Goal: Check status: Check status

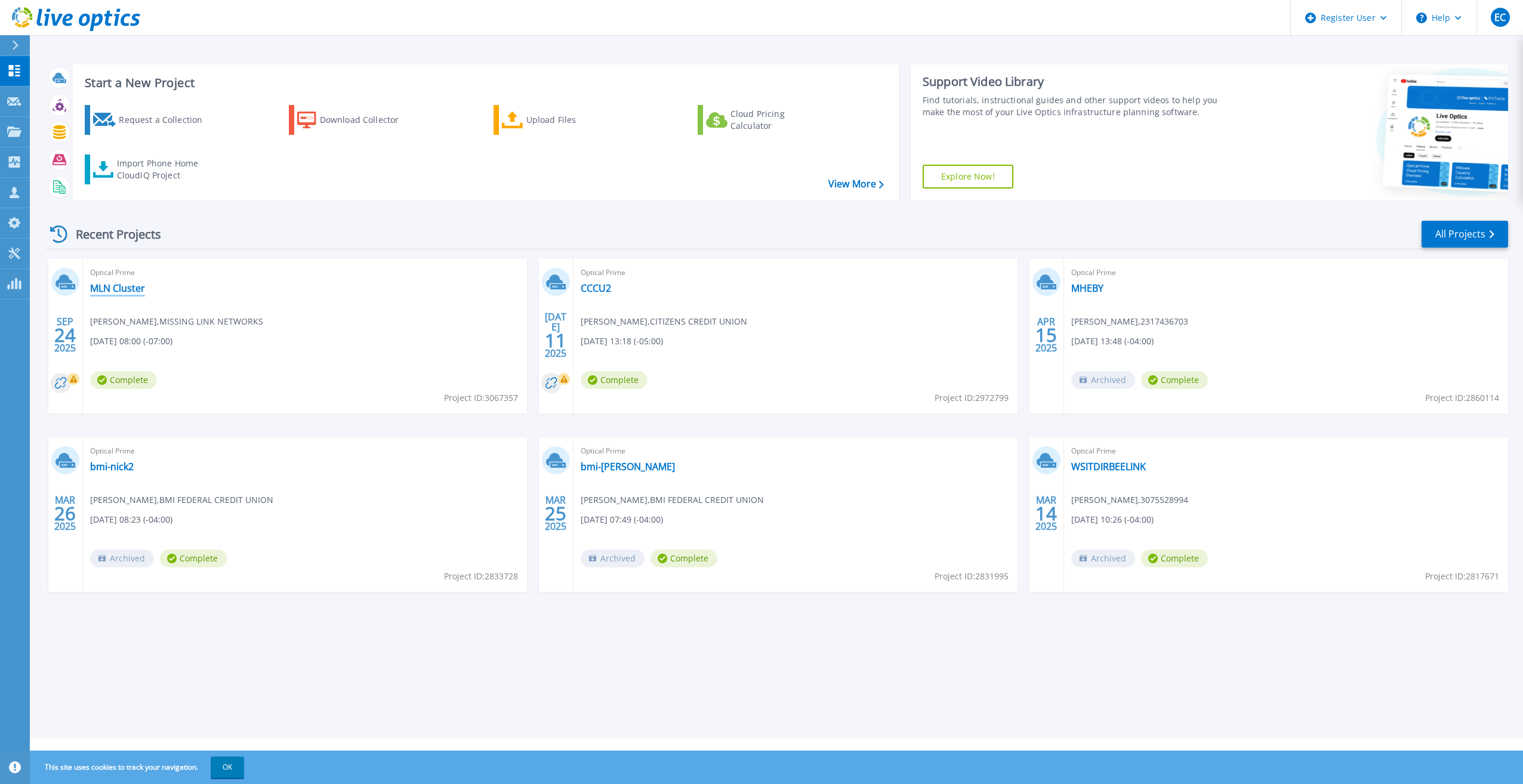
click at [117, 290] on link "MLN Cluster" at bounding box center [117, 287] width 55 height 12
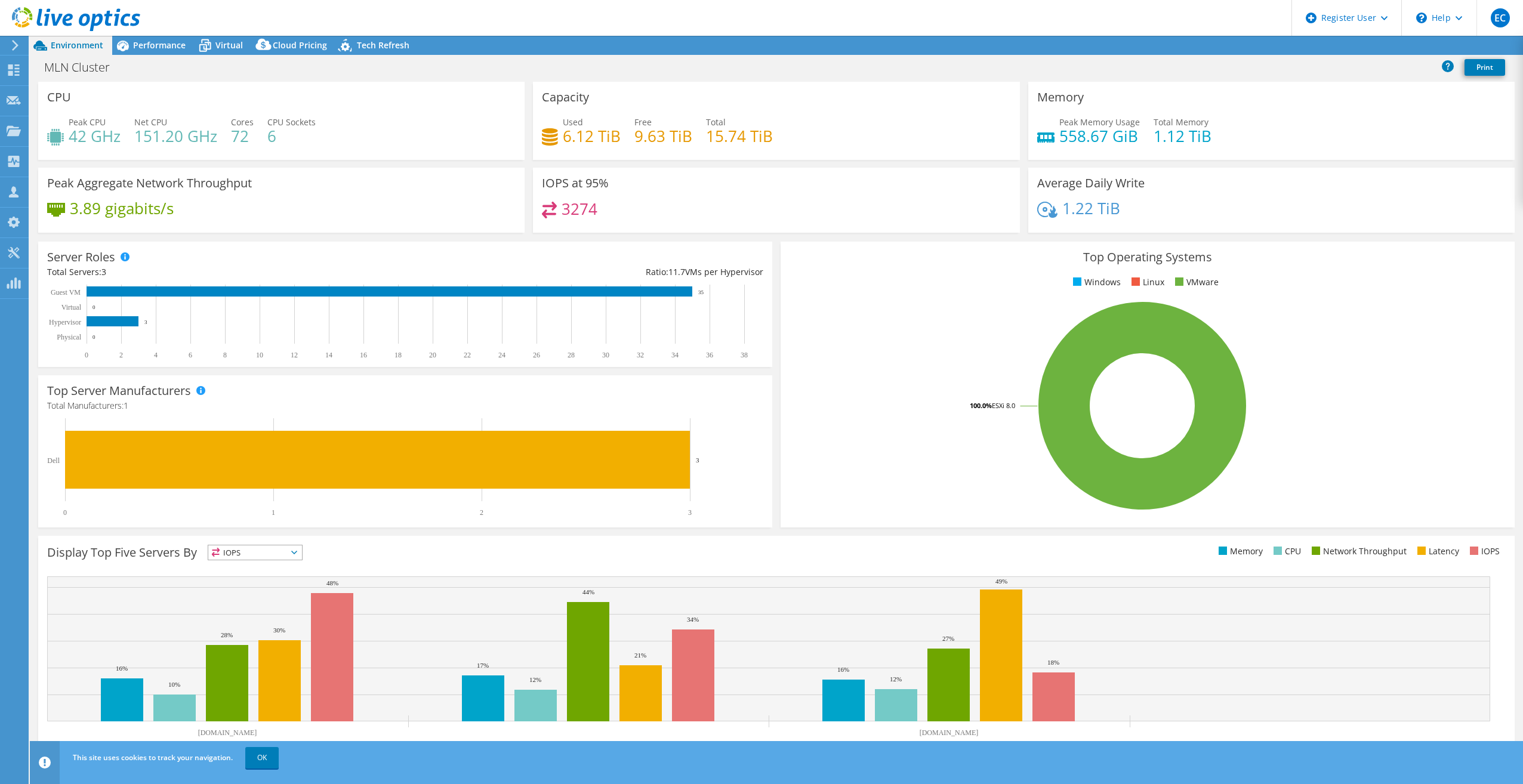
select select "USD"
click at [141, 47] on span "Performance" at bounding box center [159, 45] width 53 height 11
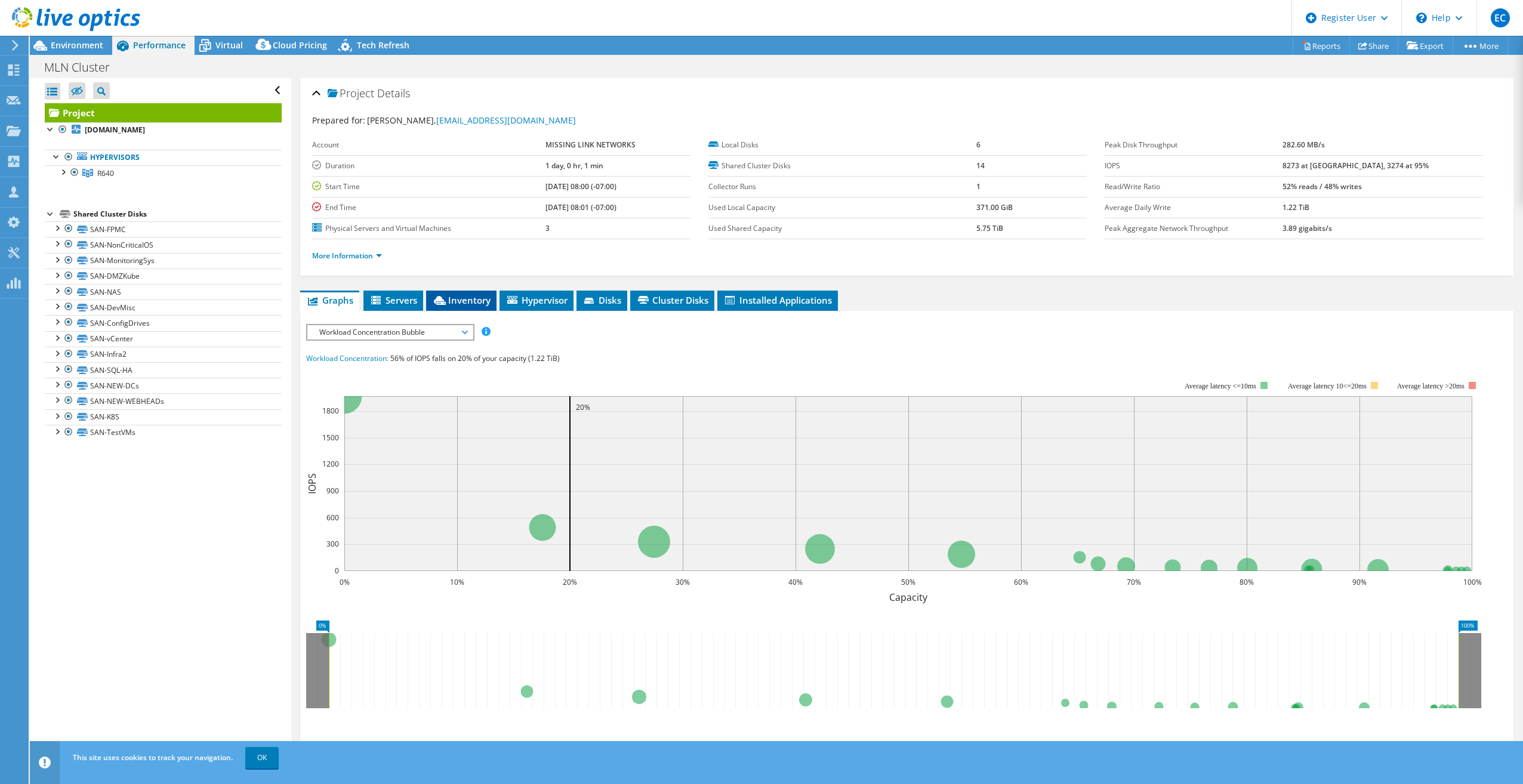
click at [468, 297] on span "Inventory" at bounding box center [461, 299] width 58 height 12
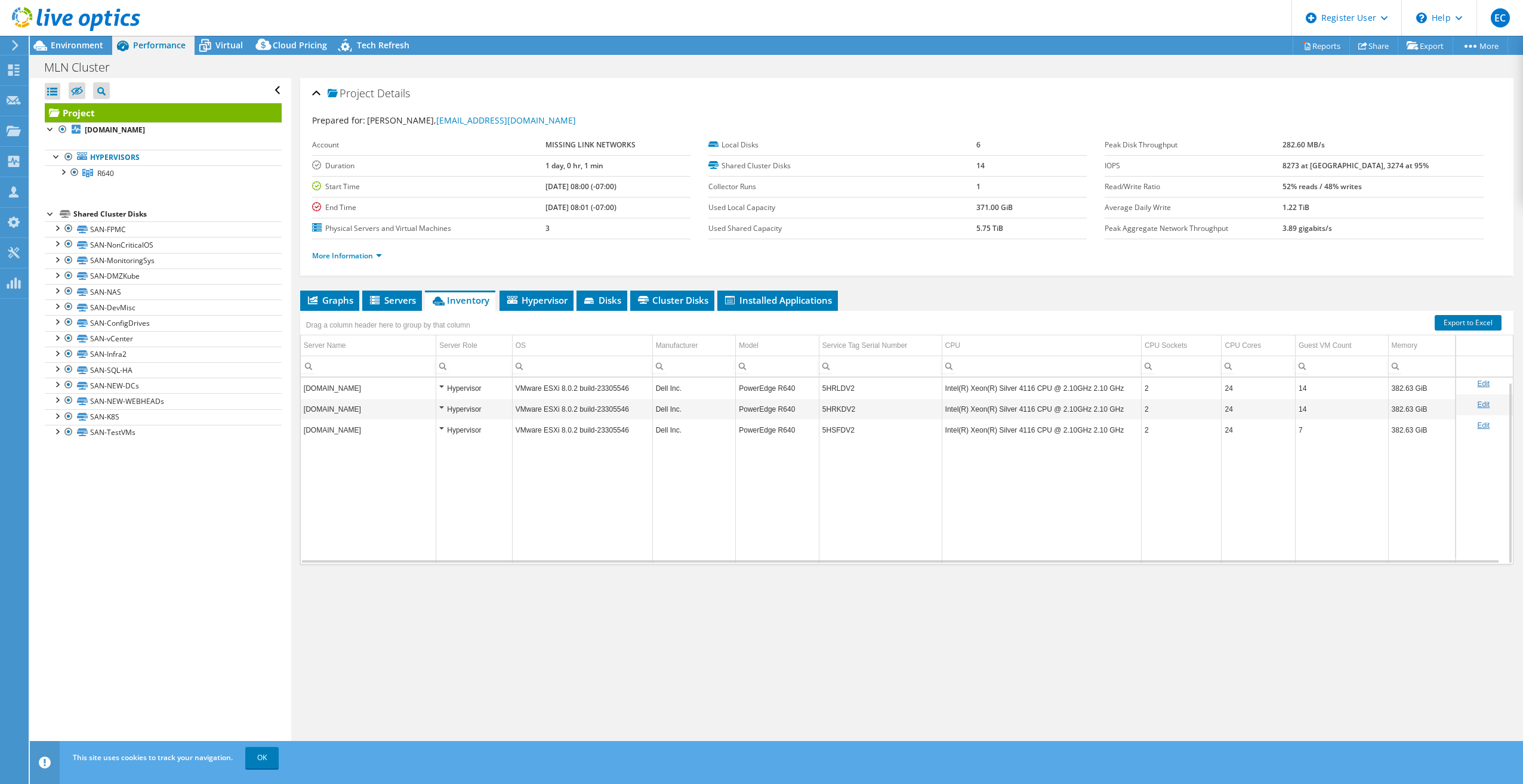
scroll to position [5, 0]
drag, startPoint x: 943, startPoint y: 387, endPoint x: 1129, endPoint y: 387, distance: 186.0
click at [1129, 387] on td "Intel(R) Xeon(R) Silver 4116 CPU @ 2.10GHz 2.10 GHz" at bounding box center [1041, 383] width 199 height 21
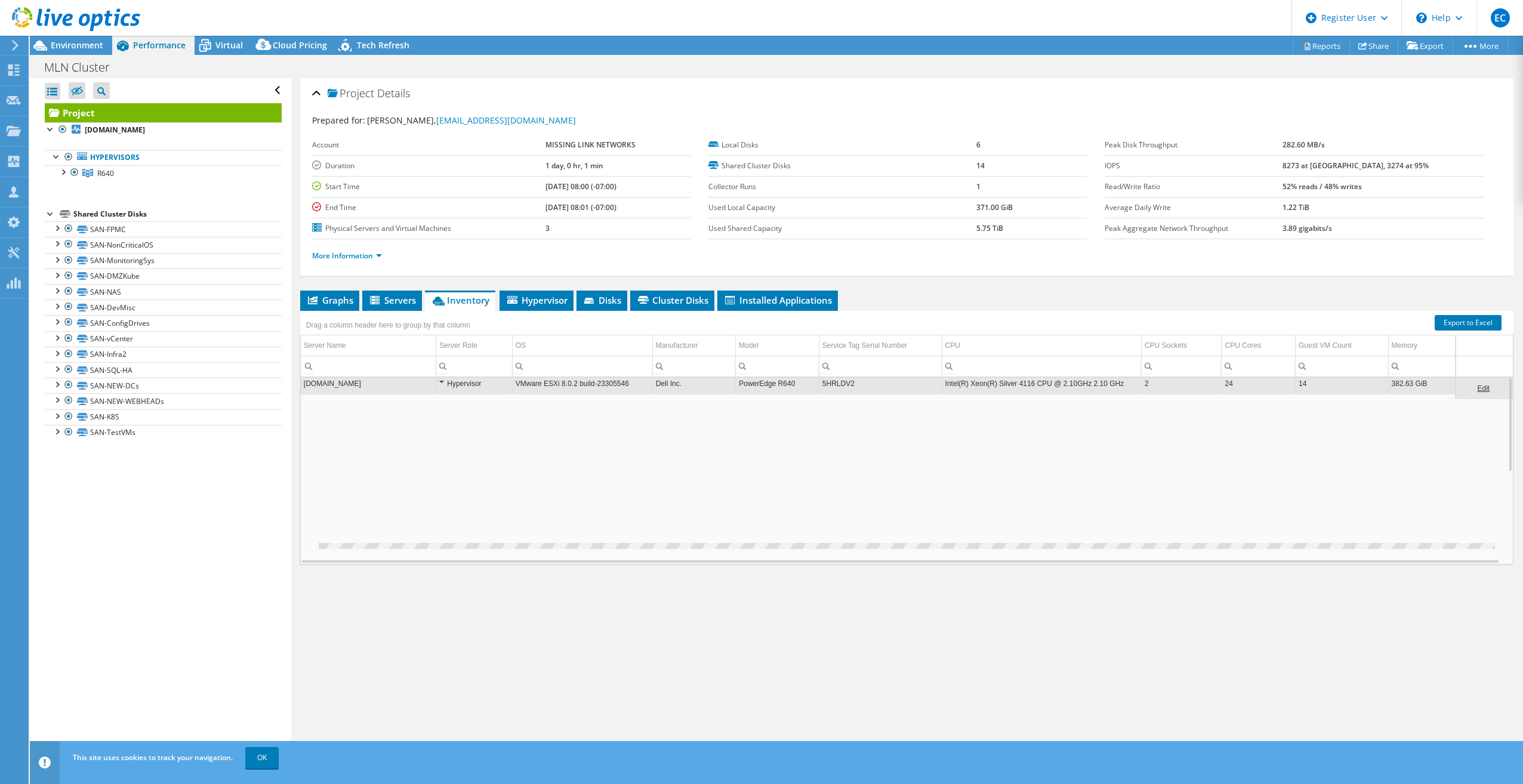
scroll to position [0, 0]
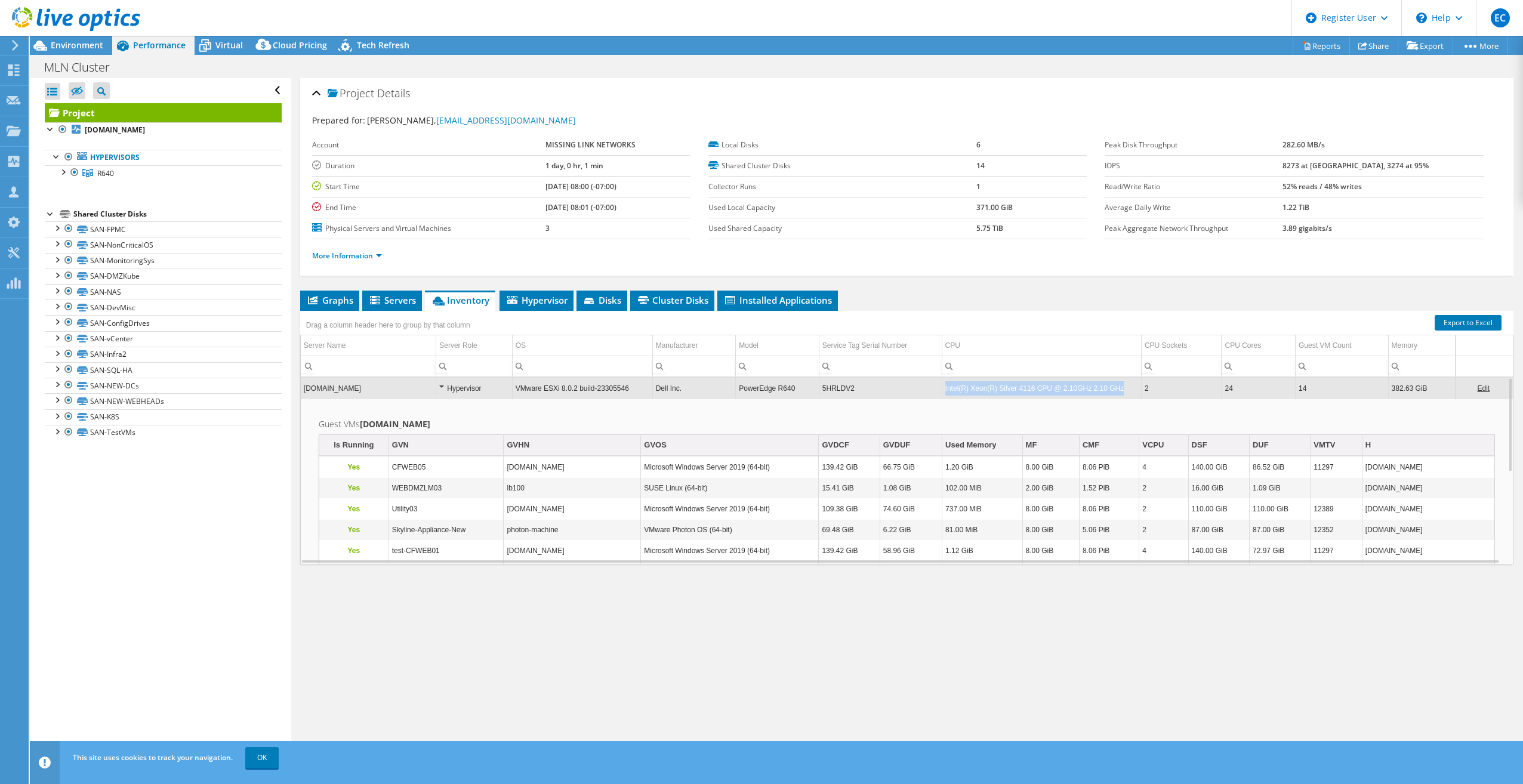
drag, startPoint x: 1114, startPoint y: 387, endPoint x: 943, endPoint y: 393, distance: 171.1
click at [943, 393] on td "Intel(R) Xeon(R) Silver 4116 CPU @ 2.10GHz 2.10 GHz" at bounding box center [1041, 387] width 199 height 21
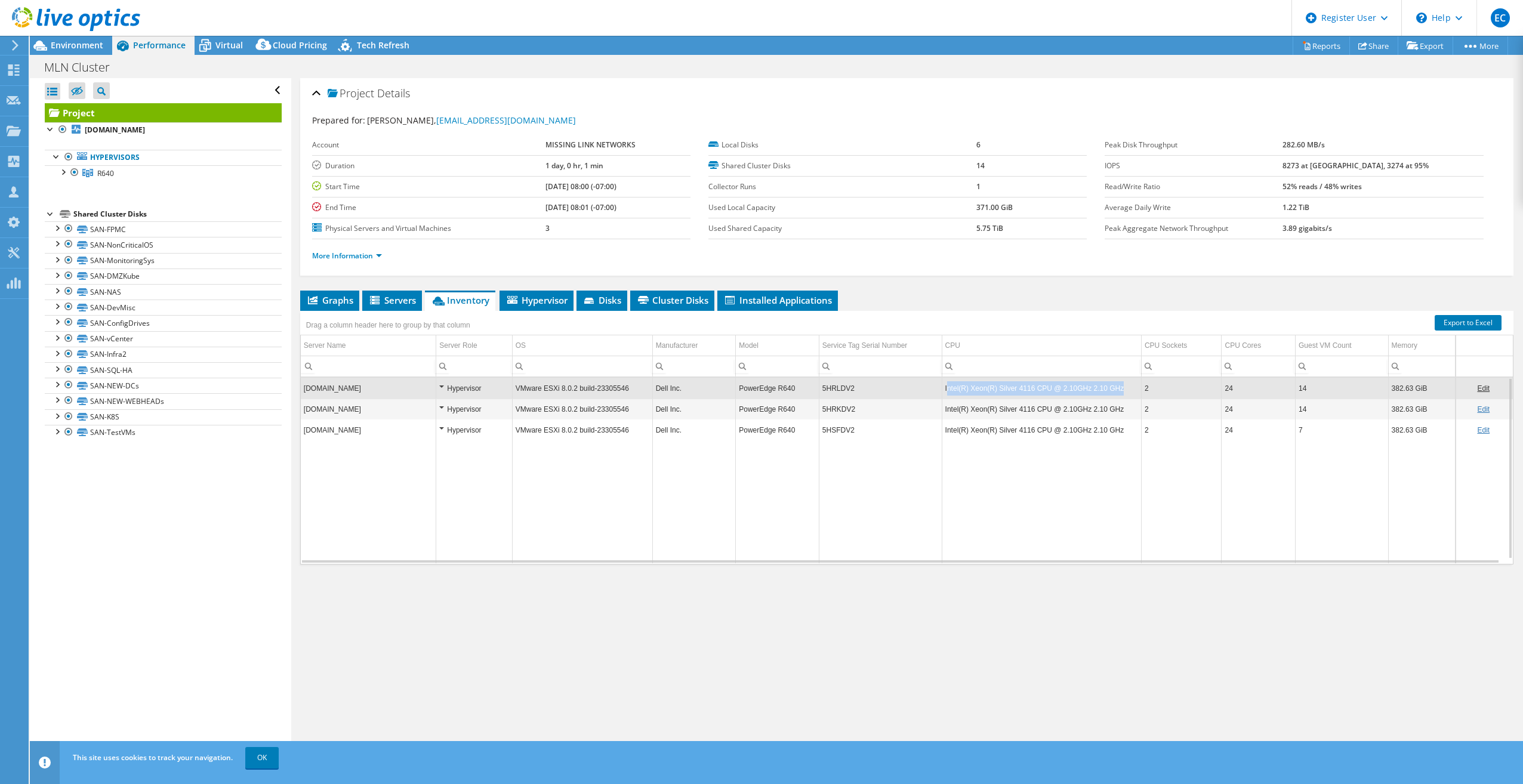
drag, startPoint x: 944, startPoint y: 387, endPoint x: 1118, endPoint y: 393, distance: 174.1
click at [1118, 393] on td "Intel(R) Xeon(R) Silver 4116 CPU @ 2.10GHz 2.10 GHz" at bounding box center [1041, 387] width 199 height 21
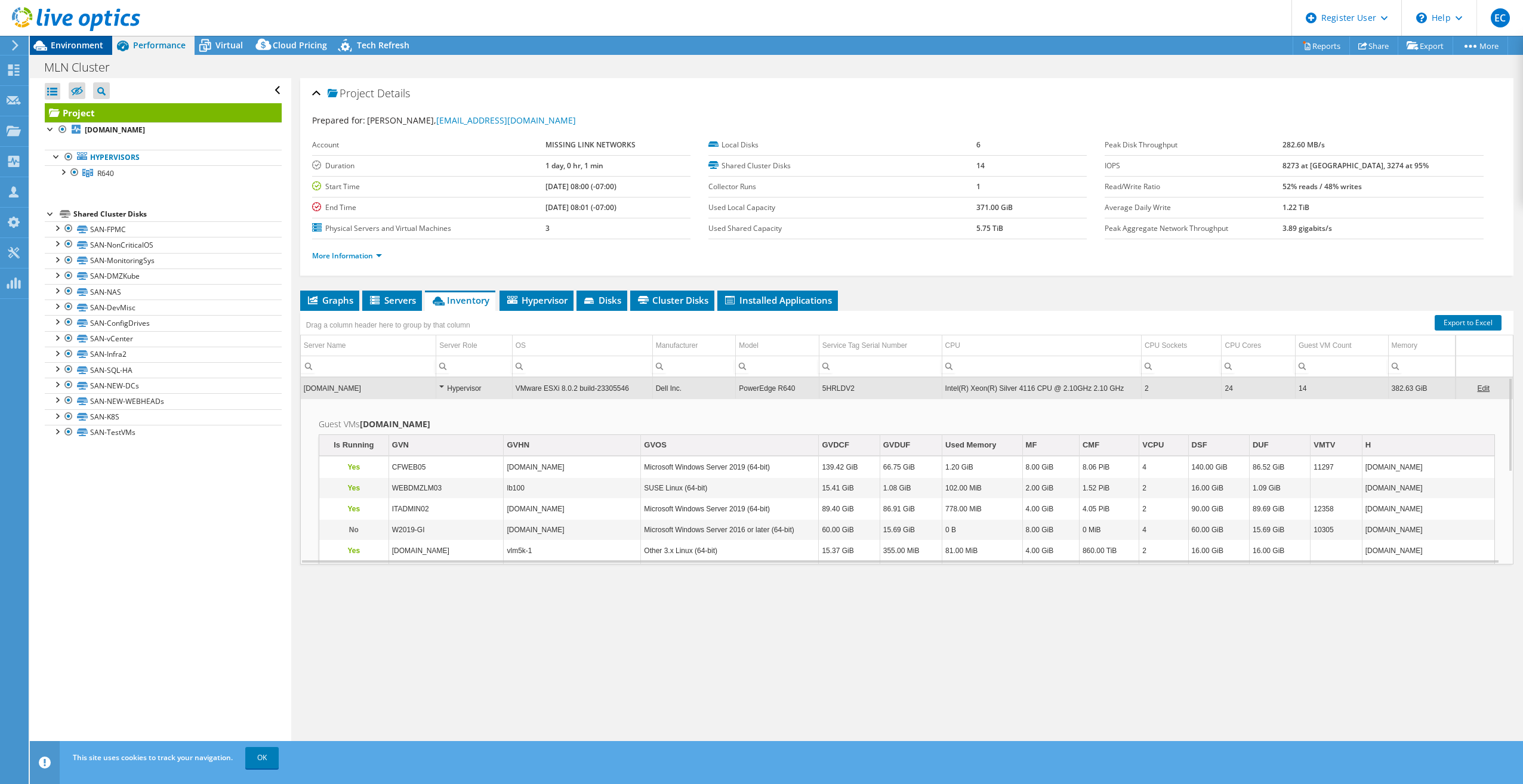
click at [89, 46] on span "Environment" at bounding box center [77, 45] width 53 height 11
